Goal: Transaction & Acquisition: Purchase product/service

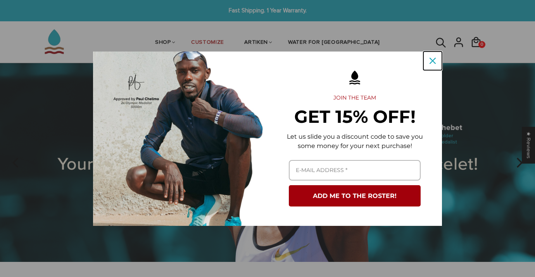
click at [431, 59] on icon "close icon" at bounding box center [432, 61] width 6 height 6
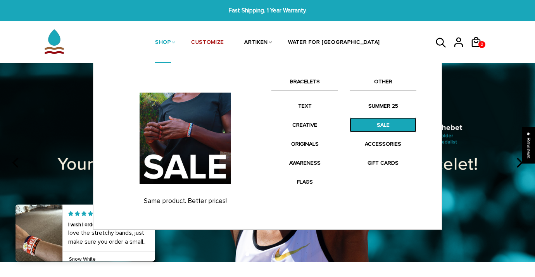
click at [379, 127] on link "SALE" at bounding box center [383, 124] width 67 height 15
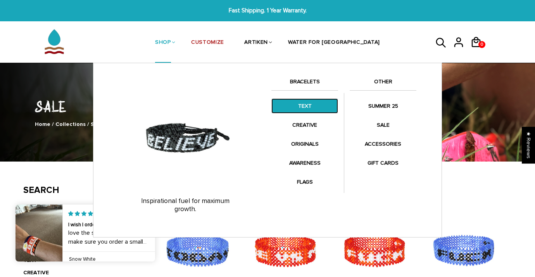
click at [302, 108] on link "TEXT" at bounding box center [304, 105] width 67 height 15
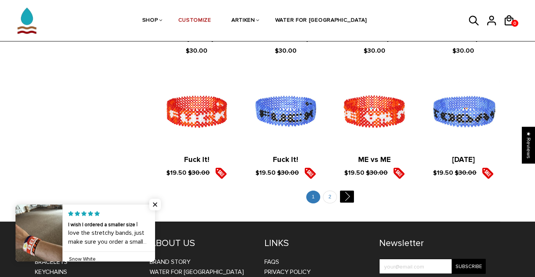
scroll to position [870, 0]
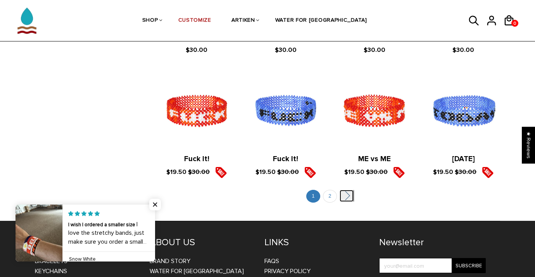
click at [344, 195] on link "" at bounding box center [347, 196] width 14 height 12
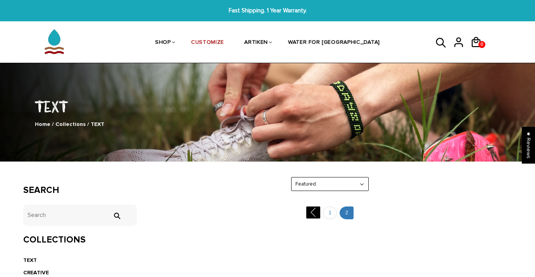
click at [442, 44] on icon at bounding box center [441, 43] width 10 height 10
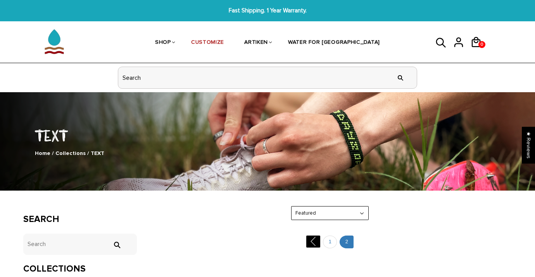
click at [289, 71] on input "header search" at bounding box center [267, 77] width 298 height 21
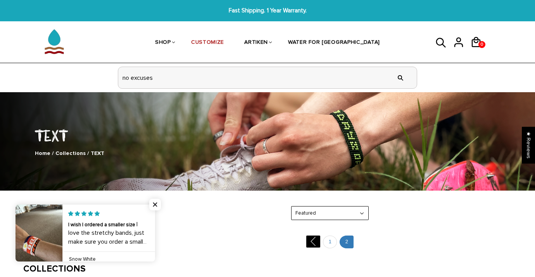
type input "no excuses"
click at [393, 63] on input "" at bounding box center [401, 77] width 16 height 29
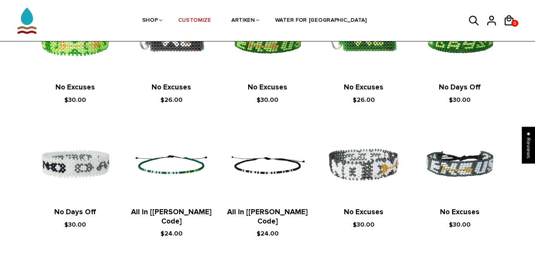
scroll to position [172, 0]
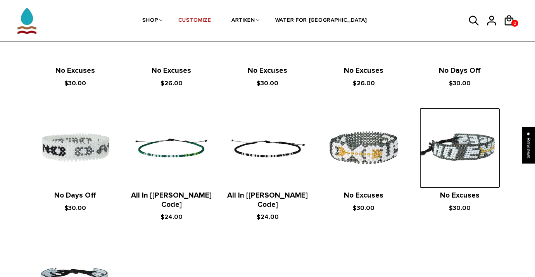
click at [483, 151] on img at bounding box center [459, 148] width 81 height 81
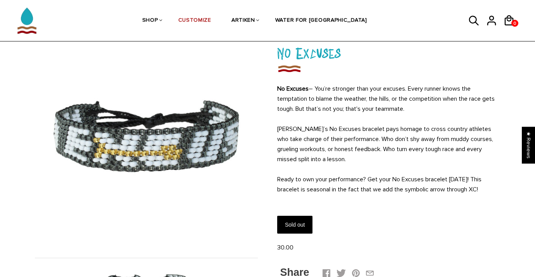
scroll to position [53, 0]
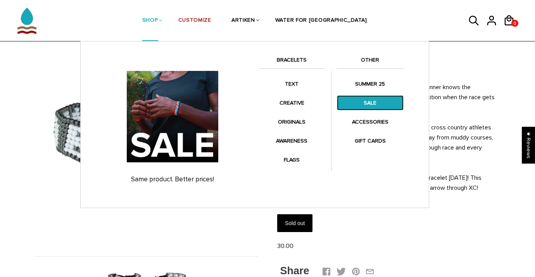
click at [380, 102] on link "SALE" at bounding box center [370, 102] width 67 height 15
